Goal: Information Seeking & Learning: Learn about a topic

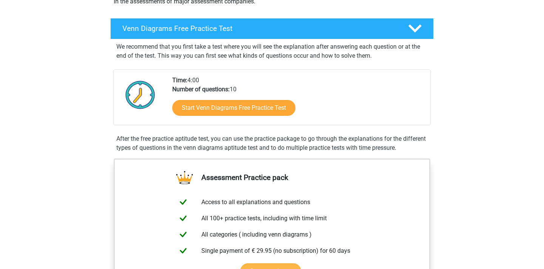
scroll to position [105, 0]
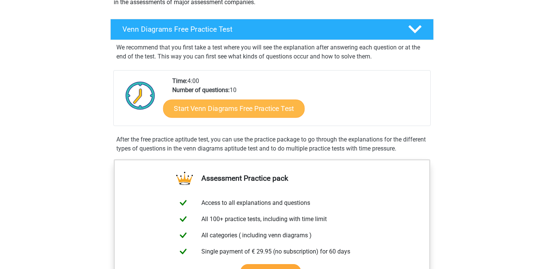
click at [274, 103] on link "Start Venn Diagrams Free Practice Test" at bounding box center [234, 109] width 142 height 18
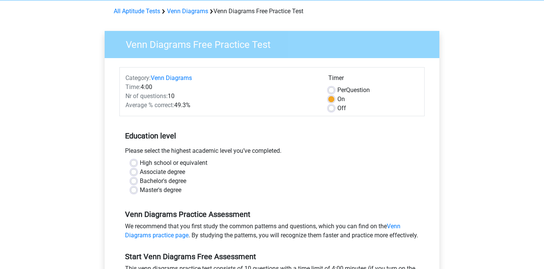
scroll to position [38, 0]
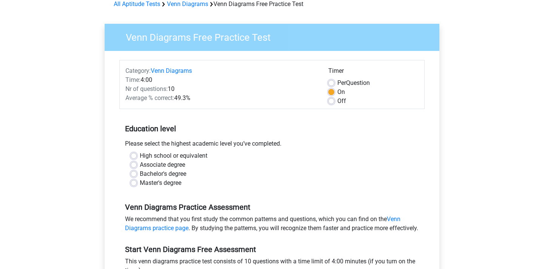
click at [140, 155] on label "High school or equivalent" at bounding box center [174, 156] width 68 height 9
click at [133, 155] on input "High school or equivalent" at bounding box center [134, 156] width 6 height 8
radio input "true"
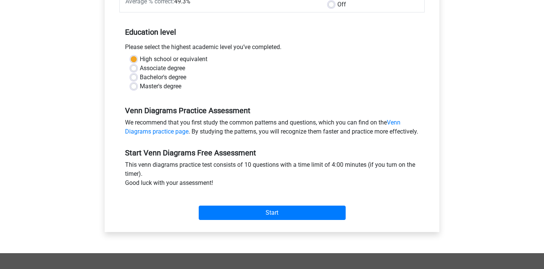
scroll to position [135, 0]
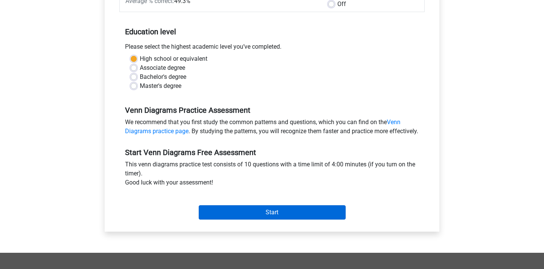
click at [297, 217] on input "Start" at bounding box center [272, 213] width 147 height 14
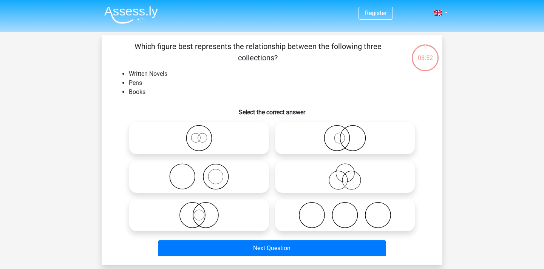
click at [334, 170] on icon at bounding box center [345, 177] width 134 height 26
click at [345, 170] on input "radio" at bounding box center [347, 170] width 5 height 5
radio input "true"
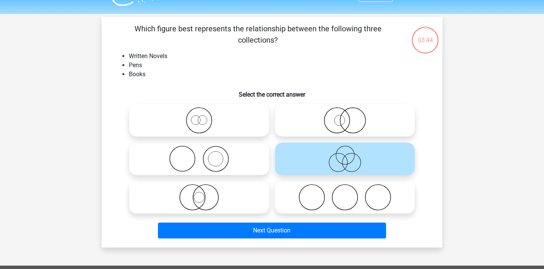
scroll to position [25, 0]
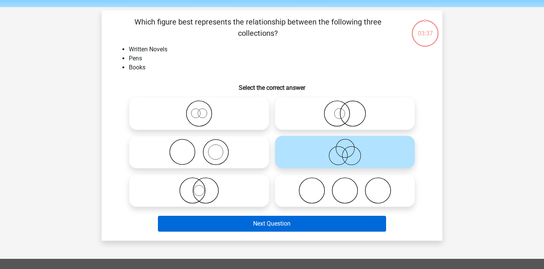
click at [311, 222] on button "Next Question" at bounding box center [272, 224] width 229 height 16
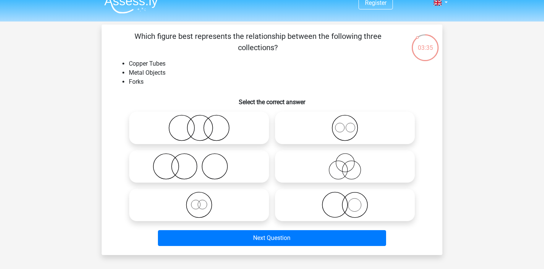
scroll to position [10, 0]
click at [323, 196] on icon at bounding box center [345, 205] width 134 height 26
click at [345, 196] on input "radio" at bounding box center [347, 198] width 5 height 5
radio input "true"
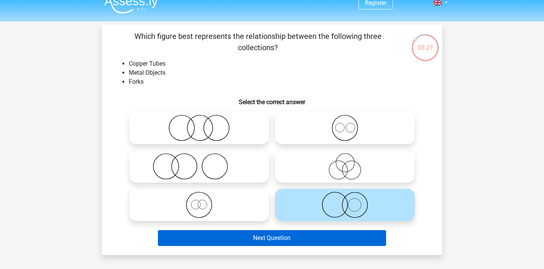
click at [369, 235] on button "Next Question" at bounding box center [272, 238] width 229 height 16
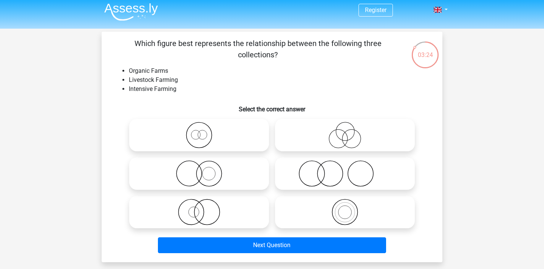
scroll to position [4, 0]
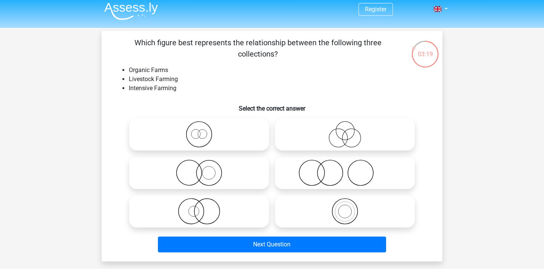
click at [315, 148] on label at bounding box center [345, 134] width 140 height 32
click at [345, 131] on input "radio" at bounding box center [347, 128] width 5 height 5
radio input "true"
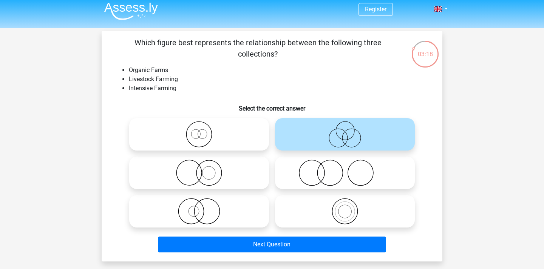
click at [312, 235] on div "Next Question" at bounding box center [272, 243] width 317 height 25
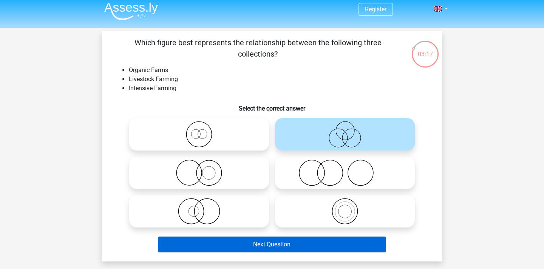
click at [314, 240] on button "Next Question" at bounding box center [272, 245] width 229 height 16
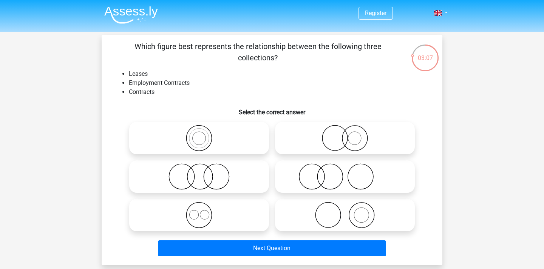
scroll to position [0, 0]
click at [330, 136] on icon at bounding box center [345, 138] width 134 height 26
click at [345, 135] on input "radio" at bounding box center [347, 132] width 5 height 5
radio input "true"
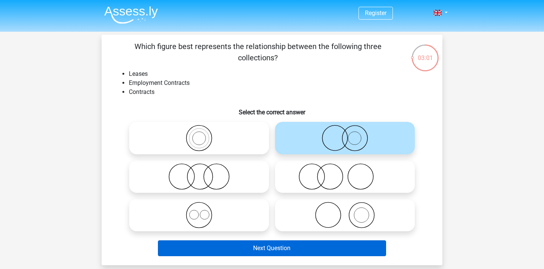
click at [352, 244] on button "Next Question" at bounding box center [272, 249] width 229 height 16
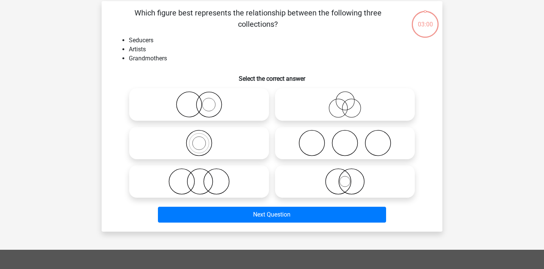
scroll to position [35, 0]
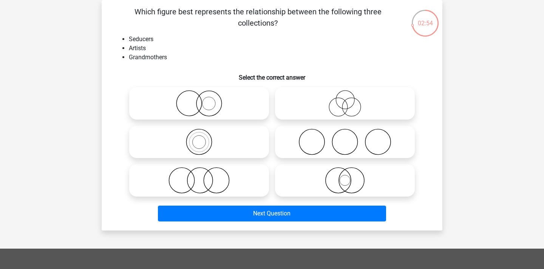
click at [320, 102] on icon at bounding box center [345, 103] width 134 height 26
click at [345, 100] on input "radio" at bounding box center [347, 97] width 5 height 5
radio input "true"
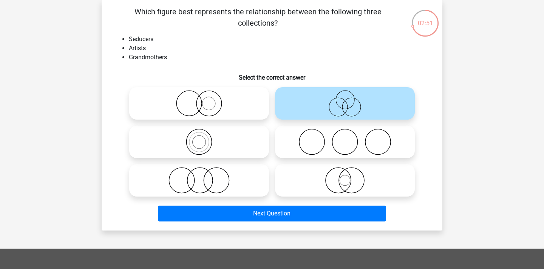
click at [319, 131] on circle at bounding box center [311, 142] width 25 height 25
click at [345, 133] on input "radio" at bounding box center [347, 135] width 5 height 5
radio input "true"
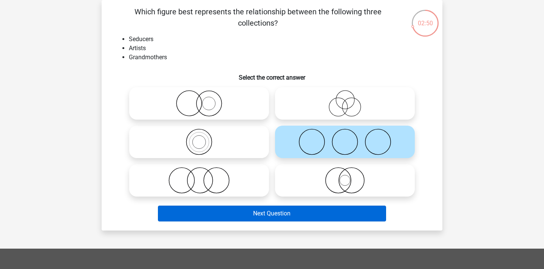
click at [324, 214] on button "Next Question" at bounding box center [272, 214] width 229 height 16
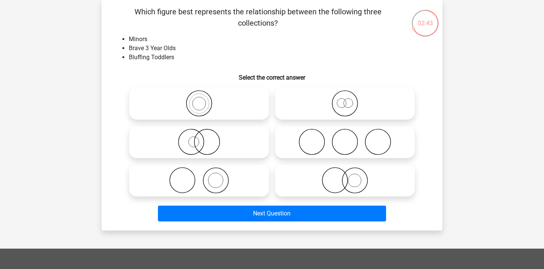
click at [247, 109] on icon at bounding box center [199, 103] width 134 height 26
click at [204, 100] on input "radio" at bounding box center [201, 97] width 5 height 5
radio input "true"
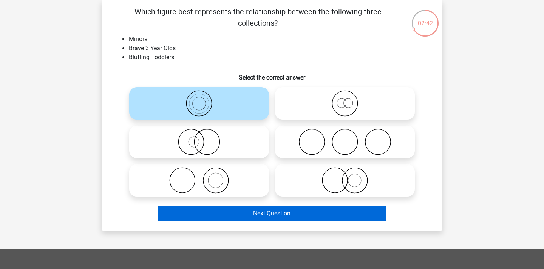
click at [290, 213] on button "Next Question" at bounding box center [272, 214] width 229 height 16
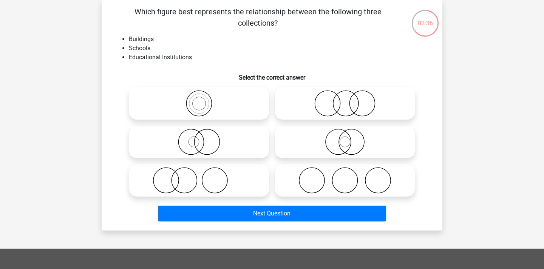
click at [332, 108] on icon at bounding box center [345, 103] width 134 height 26
click at [345, 100] on input "radio" at bounding box center [347, 97] width 5 height 5
radio input "true"
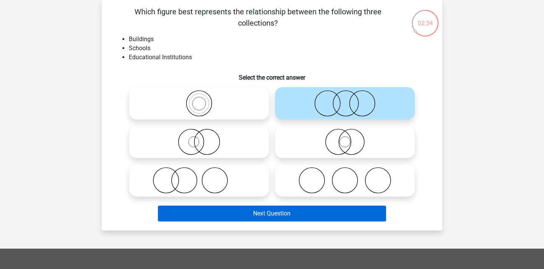
click at [305, 213] on button "Next Question" at bounding box center [272, 214] width 229 height 16
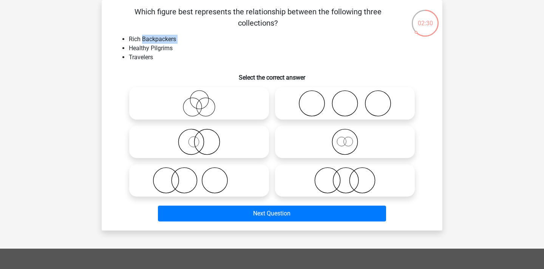
drag, startPoint x: 141, startPoint y: 41, endPoint x: 178, endPoint y: 46, distance: 37.4
click at [179, 44] on ul "Rich Backpackers Healthy Pilgrims Travelers" at bounding box center [272, 48] width 317 height 27
click at [178, 50] on li "Healthy Pilgrims" at bounding box center [280, 48] width 302 height 9
click at [172, 47] on li "Healthy Pilgrims" at bounding box center [280, 48] width 302 height 9
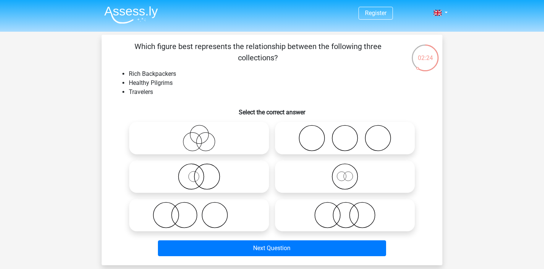
scroll to position [0, 0]
